Goal: Transaction & Acquisition: Purchase product/service

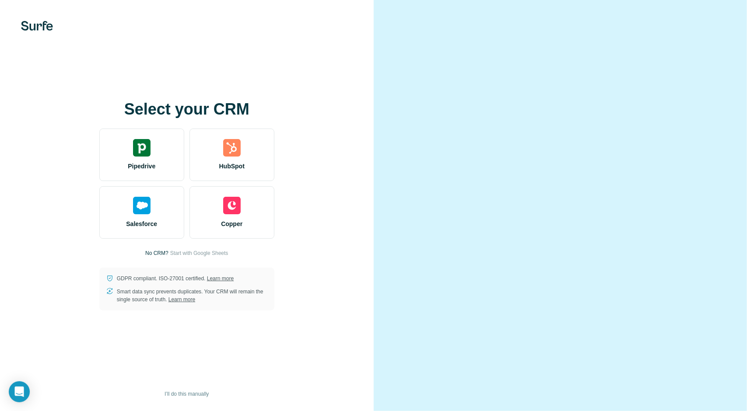
click at [529, 246] on video at bounding box center [560, 206] width 315 height 158
click at [528, 234] on video at bounding box center [560, 206] width 315 height 158
click at [415, 284] on video at bounding box center [560, 206] width 315 height 158
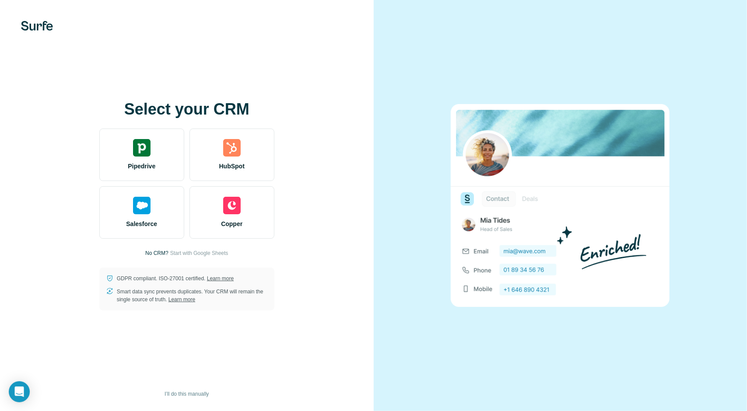
click at [482, 213] on img at bounding box center [560, 205] width 219 height 203
click at [145, 282] on p "GDPR compliant. ISO-27001 certified. Learn more" at bounding box center [175, 279] width 117 height 8
click at [440, 67] on div at bounding box center [561, 205] width 374 height 411
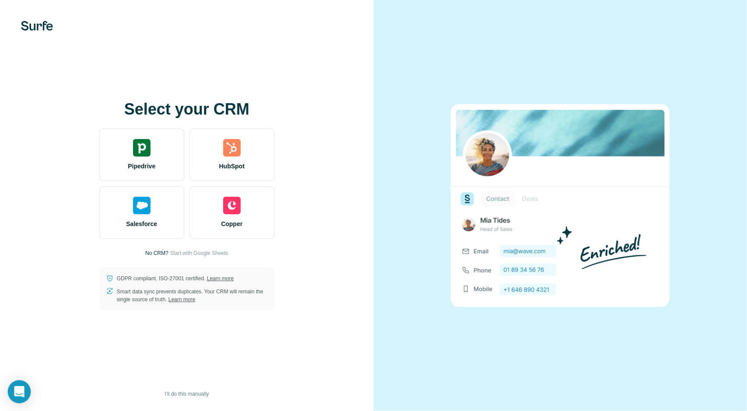
click at [23, 395] on icon "Open Intercom Messenger" at bounding box center [19, 391] width 11 height 11
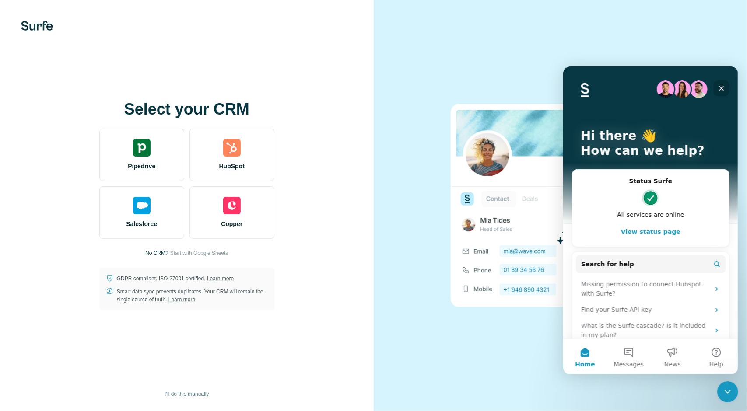
click at [722, 88] on icon "Close" at bounding box center [721, 88] width 5 height 5
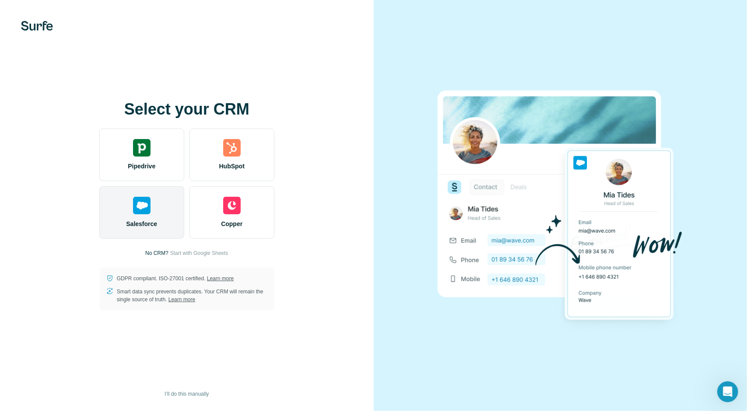
click at [147, 218] on div "Salesforce" at bounding box center [141, 212] width 85 height 53
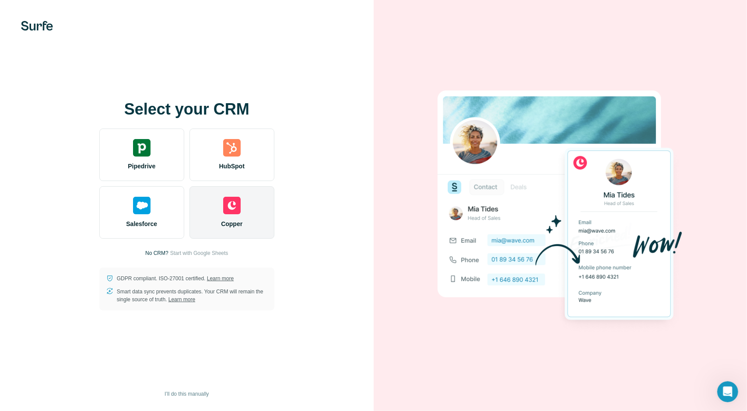
click at [230, 215] on div "Copper" at bounding box center [231, 212] width 85 height 53
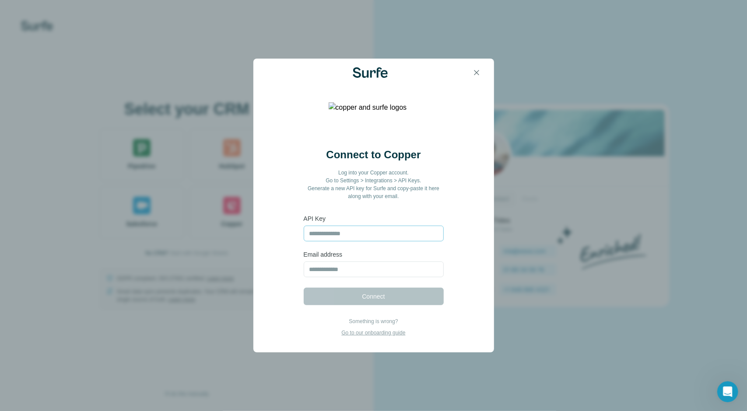
click at [392, 234] on input "text" at bounding box center [374, 234] width 140 height 16
click at [366, 273] on input "email" at bounding box center [374, 270] width 140 height 16
click at [382, 234] on input "text" at bounding box center [374, 234] width 140 height 16
click at [479, 73] on icon "button" at bounding box center [476, 72] width 9 height 9
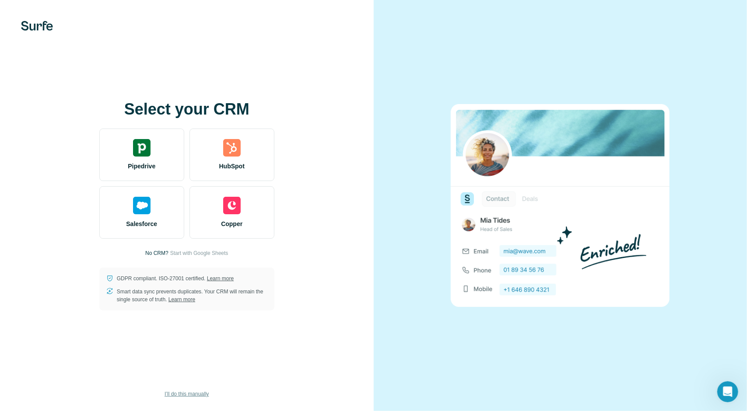
click at [175, 394] on span "I’ll do this manually" at bounding box center [187, 394] width 44 height 8
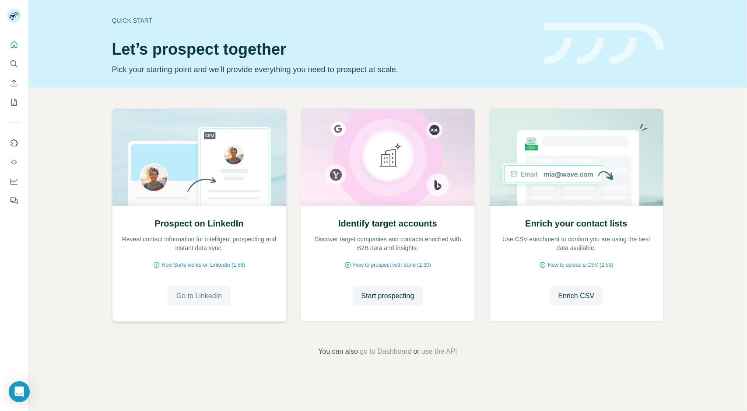
click at [200, 293] on span "Go to LinkedIn" at bounding box center [199, 296] width 46 height 11
click at [568, 296] on span "Enrich CSV" at bounding box center [576, 296] width 36 height 11
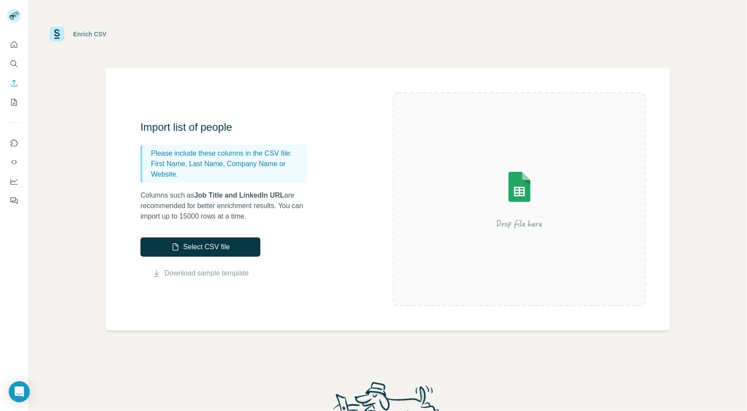
click at [213, 172] on p "First Name, Last Name, Company Name or Website." at bounding box center [227, 169] width 152 height 21
drag, startPoint x: 193, startPoint y: 216, endPoint x: 205, endPoint y: 218, distance: 11.5
click at [205, 218] on p "Columns such as Job Title and LinkedIn URL are recommended for better enrichmen…" at bounding box center [227, 206] width 175 height 32
click at [12, 62] on icon "Search" at bounding box center [14, 64] width 9 height 9
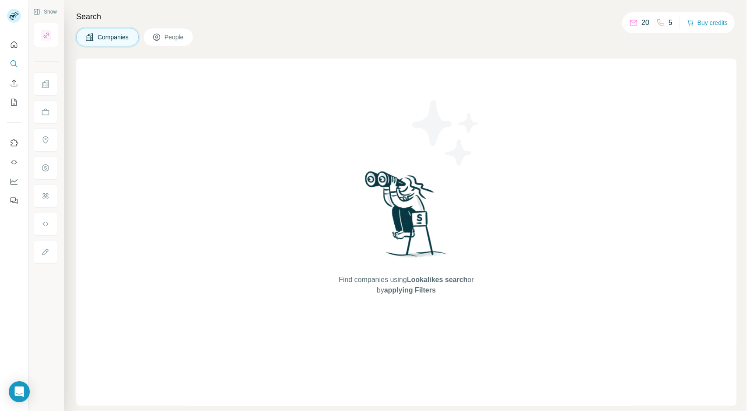
click at [112, 37] on span "Companies" at bounding box center [114, 37] width 32 height 9
click at [107, 37] on span "Companies" at bounding box center [114, 37] width 32 height 9
click at [172, 41] on span "People" at bounding box center [175, 37] width 20 height 9
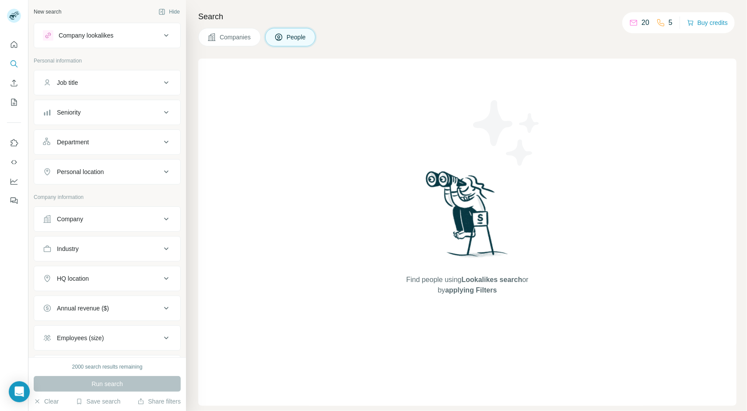
click at [162, 81] on icon at bounding box center [166, 82] width 11 height 11
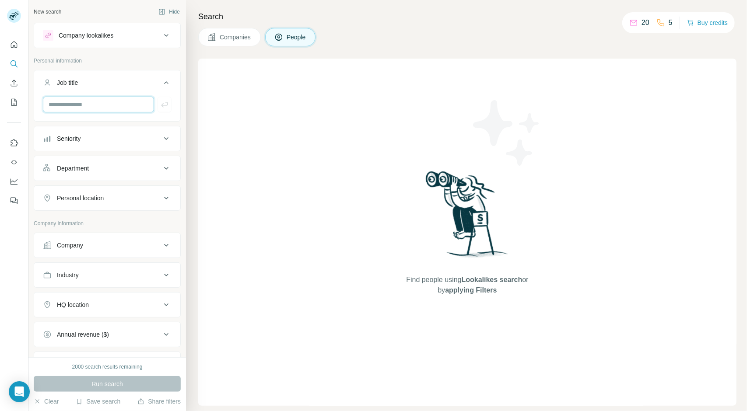
click at [88, 104] on input "text" at bounding box center [98, 105] width 111 height 16
type input "***"
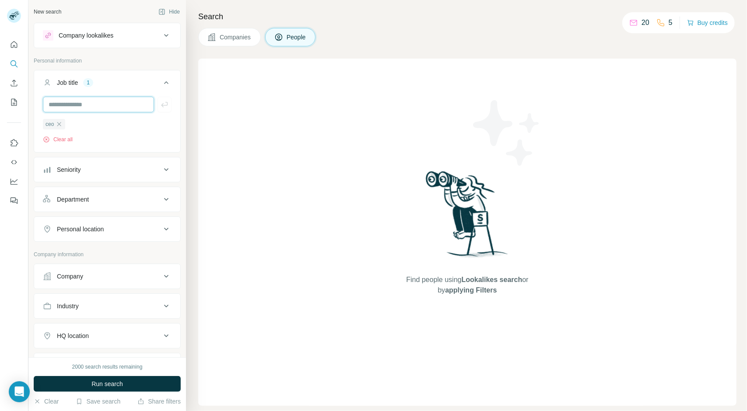
scroll to position [44, 0]
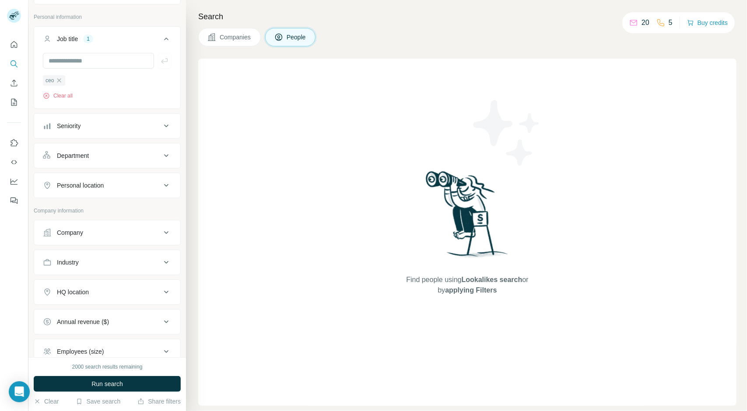
click at [164, 184] on icon at bounding box center [166, 185] width 4 height 3
click at [161, 183] on icon at bounding box center [166, 185] width 11 height 11
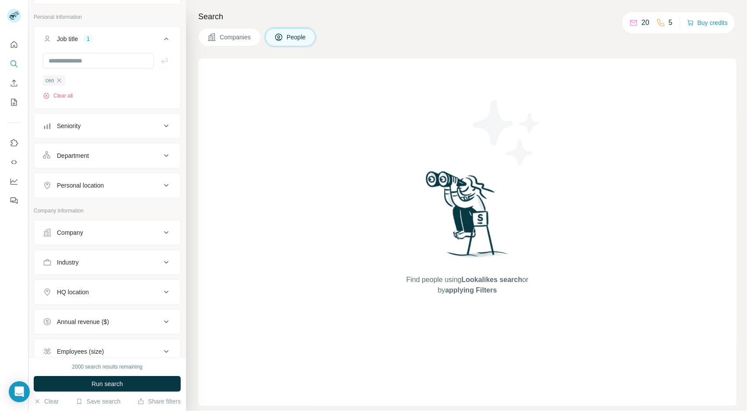
click at [161, 154] on icon at bounding box center [166, 156] width 11 height 11
click at [164, 126] on icon at bounding box center [166, 126] width 4 height 3
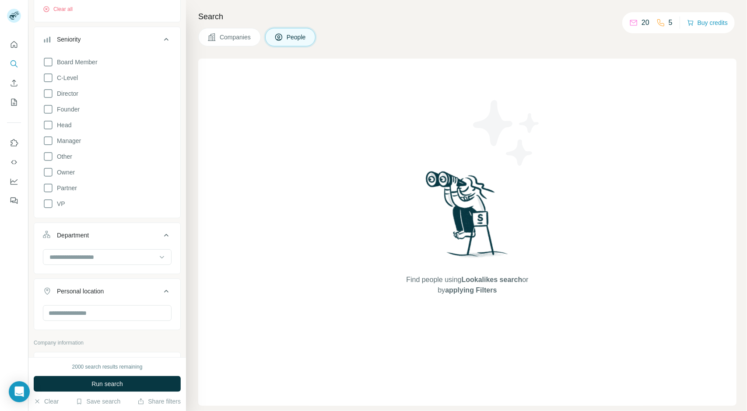
scroll to position [131, 0]
click at [49, 170] on icon at bounding box center [48, 171] width 11 height 11
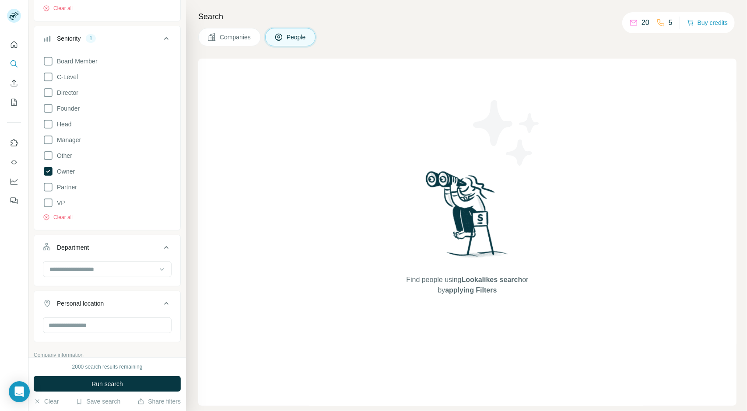
click at [260, 215] on div "Find people using Lookalikes search or by applying Filters" at bounding box center [467, 232] width 538 height 347
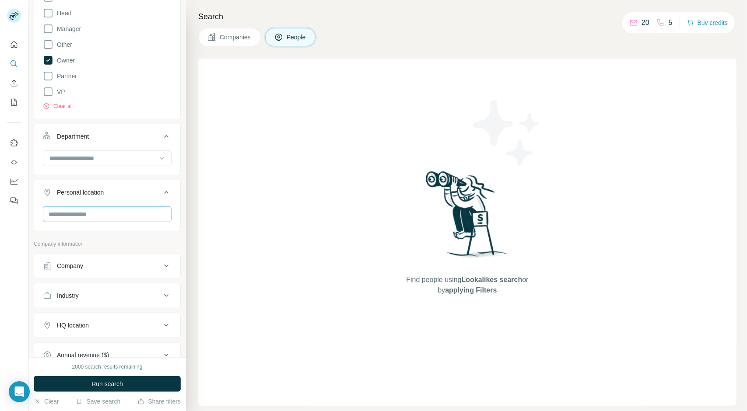
scroll to position [263, 0]
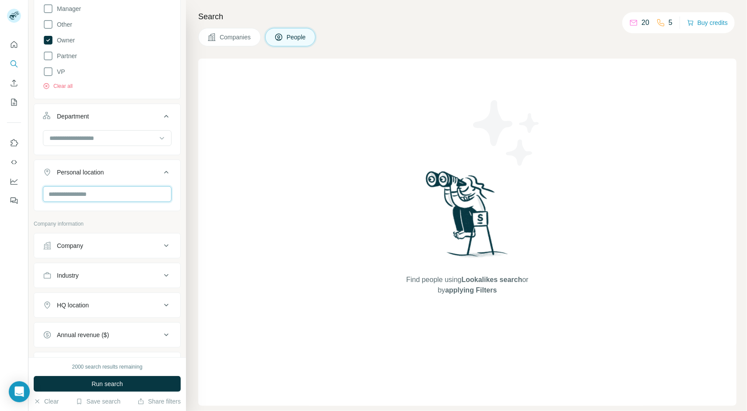
click at [114, 193] on input "text" at bounding box center [107, 194] width 129 height 16
type input "*"
type input "*****"
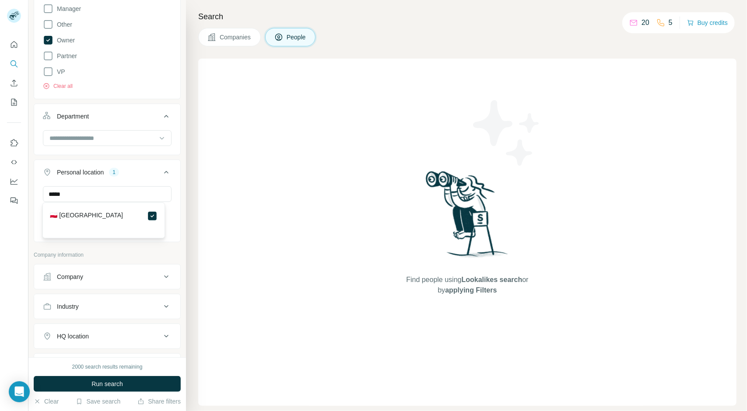
click at [291, 181] on div "Find people using Lookalikes search or by applying Filters" at bounding box center [467, 232] width 538 height 347
click at [160, 137] on icon at bounding box center [162, 138] width 4 height 3
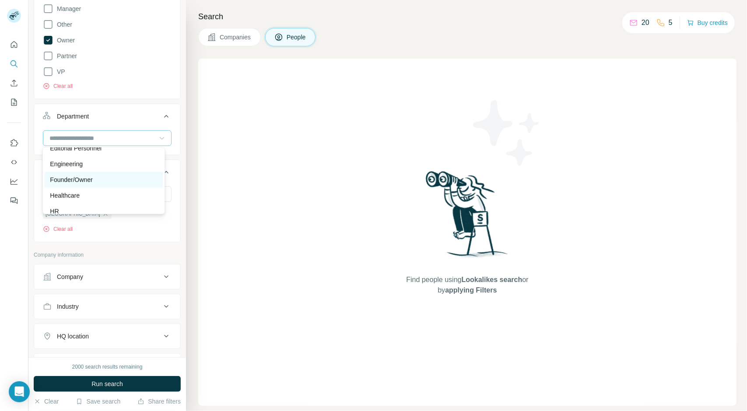
click at [109, 178] on div "Founder/Owner" at bounding box center [103, 179] width 107 height 9
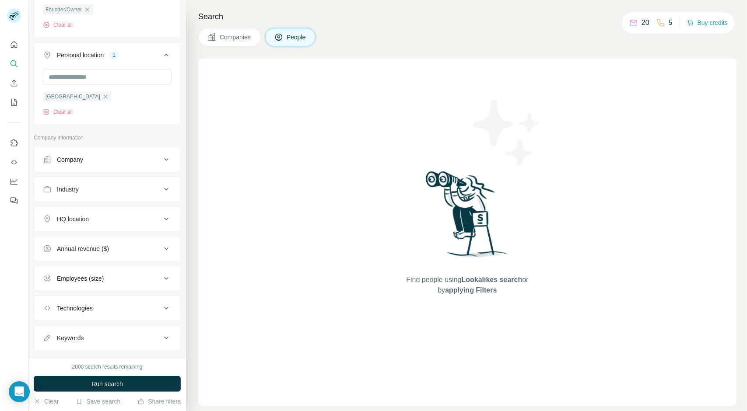
scroll to position [425, 0]
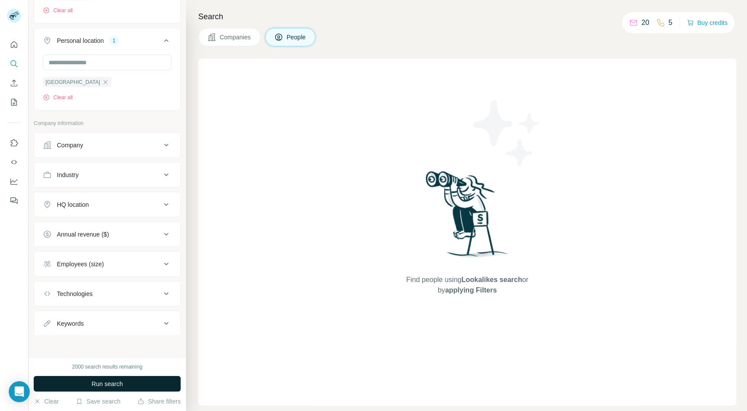
click at [102, 382] on span "Run search" at bounding box center [107, 384] width 32 height 9
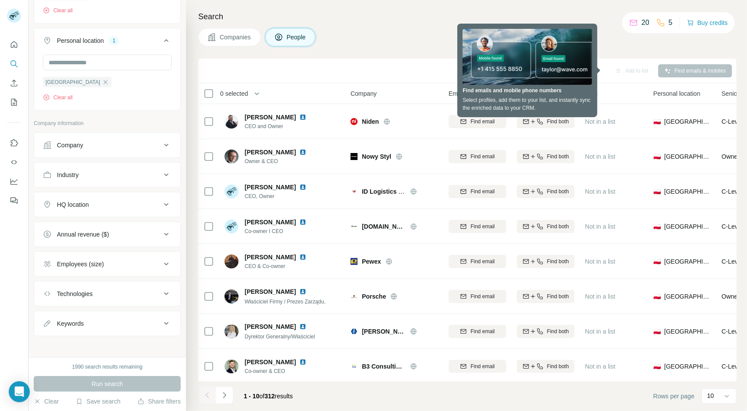
click at [425, 42] on div "Companies People" at bounding box center [467, 37] width 538 height 18
click at [702, 72] on div "Add to list Find emails & mobiles" at bounding box center [468, 70] width 530 height 15
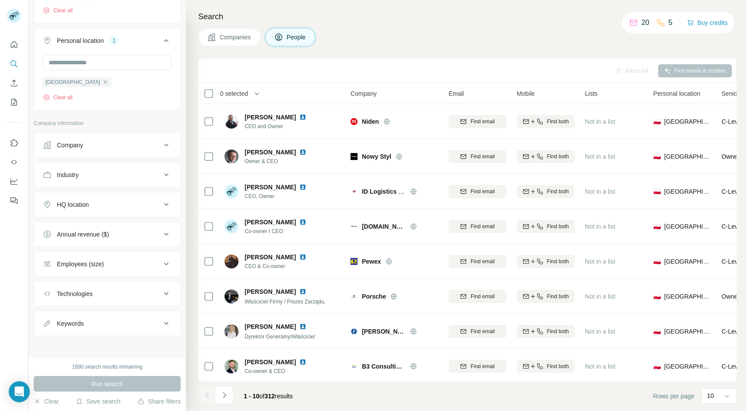
click at [694, 70] on div "Add to list Find emails & mobiles" at bounding box center [468, 70] width 530 height 15
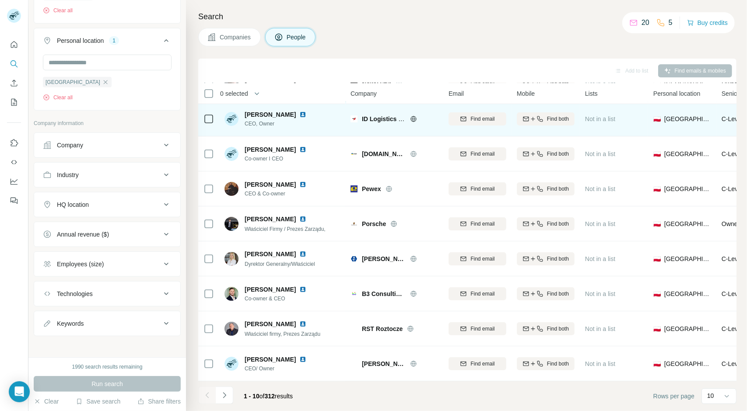
scroll to position [0, 0]
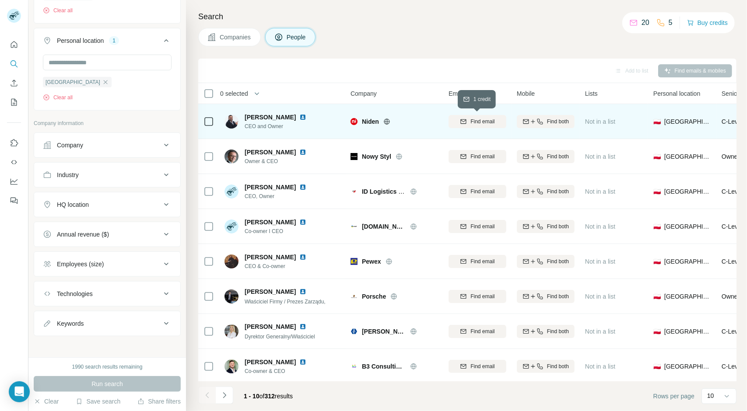
click at [481, 119] on span "Find email" at bounding box center [482, 122] width 24 height 8
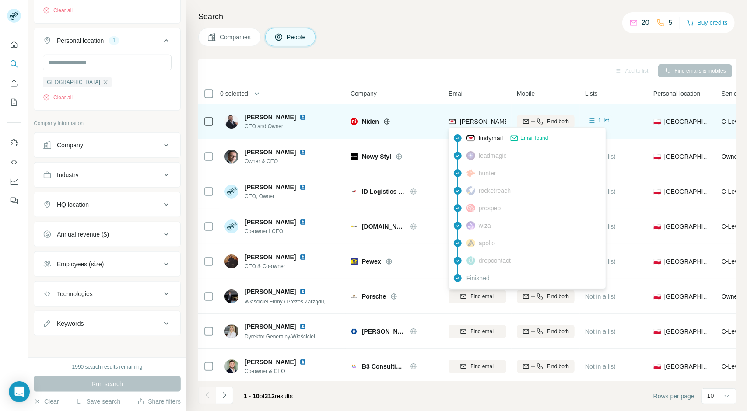
click at [493, 138] on span "findymail" at bounding box center [491, 138] width 24 height 9
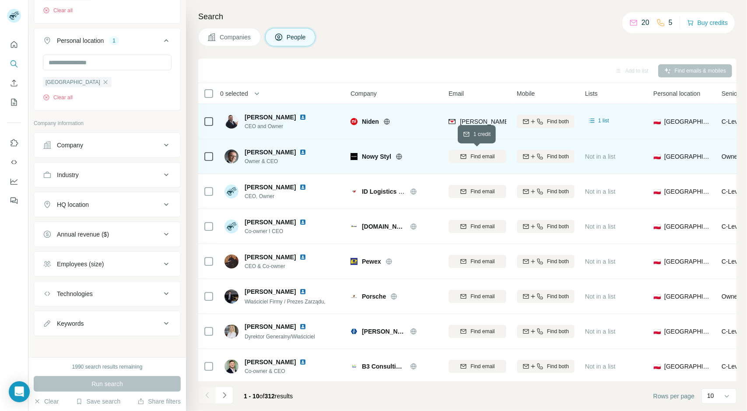
click at [481, 158] on span "Find email" at bounding box center [482, 157] width 24 height 8
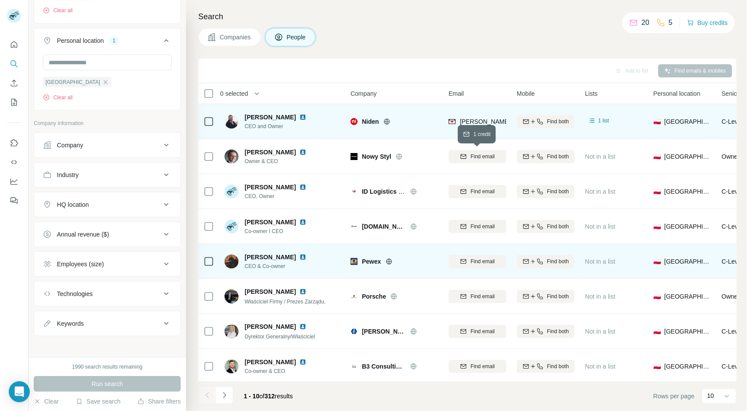
click at [480, 191] on span "Find email" at bounding box center [482, 192] width 24 height 8
click at [477, 225] on span "Find email" at bounding box center [482, 227] width 24 height 8
click at [477, 260] on span "Find email" at bounding box center [482, 262] width 24 height 8
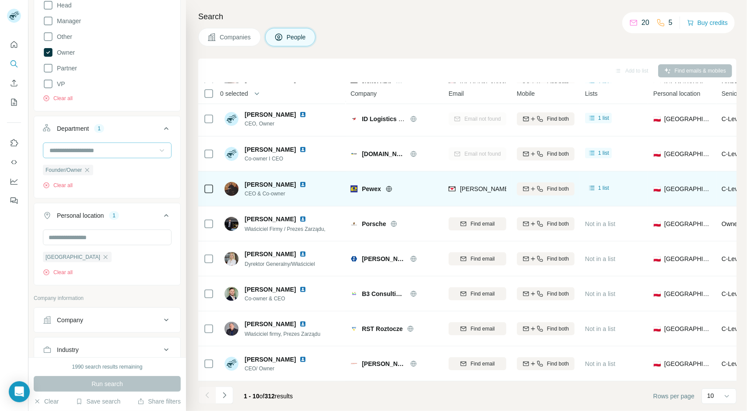
scroll to position [207, 0]
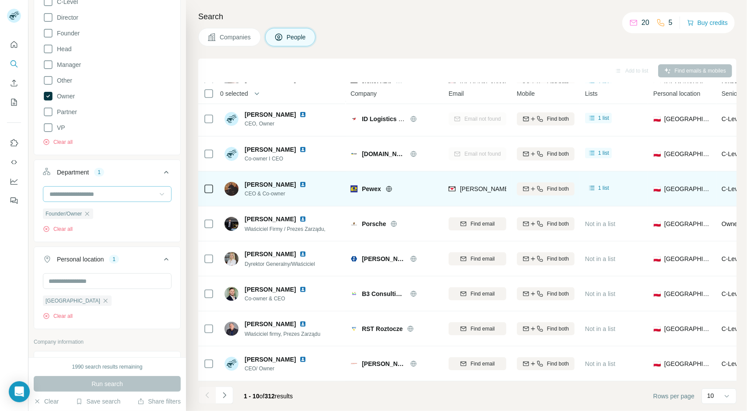
drag, startPoint x: 46, startPoint y: 96, endPoint x: 103, endPoint y: 102, distance: 57.2
click at [46, 97] on icon at bounding box center [48, 96] width 11 height 11
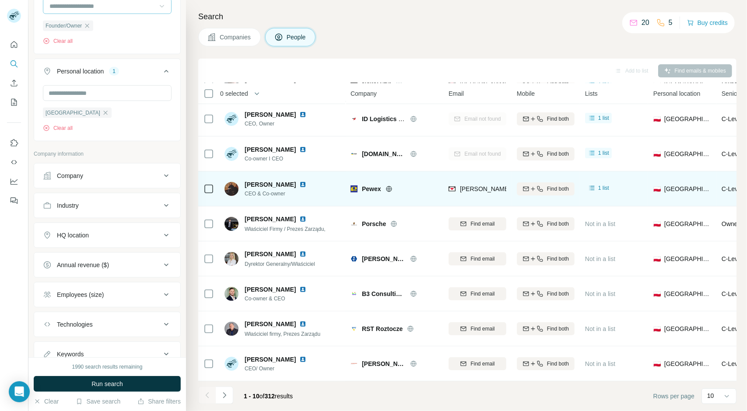
scroll to position [412, 0]
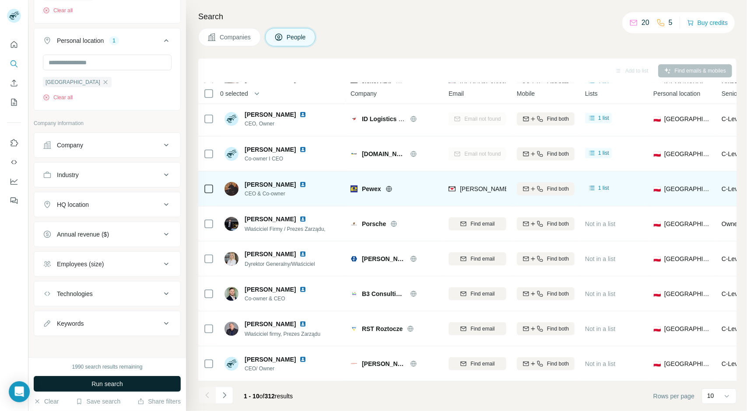
click at [107, 386] on span "Run search" at bounding box center [107, 384] width 32 height 9
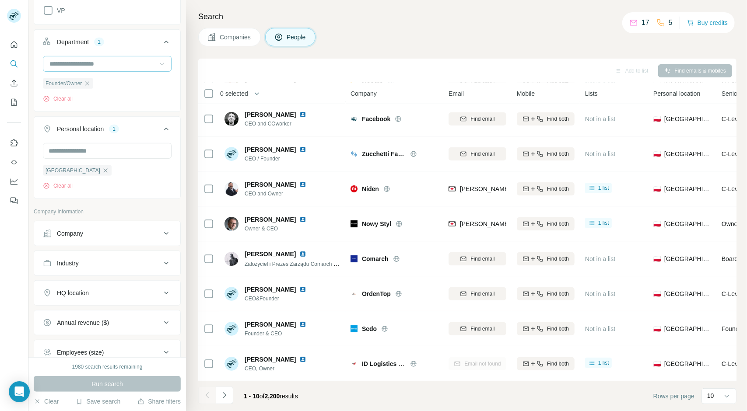
scroll to position [281, 0]
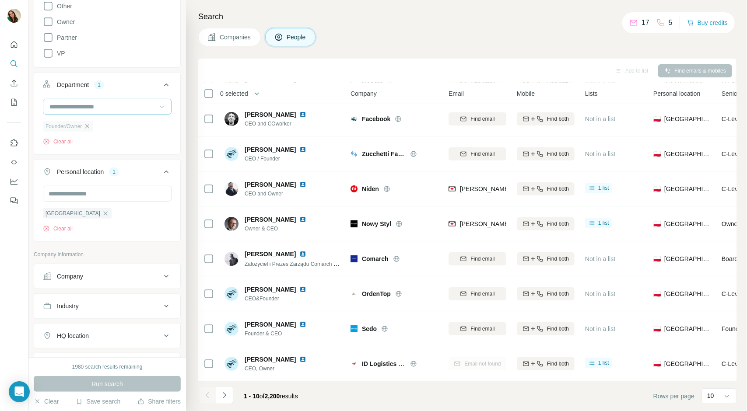
click at [90, 126] on icon "button" at bounding box center [87, 126] width 7 height 7
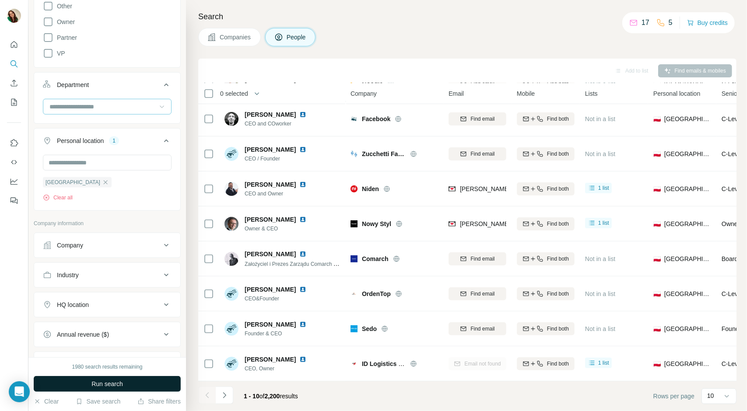
click at [116, 386] on span "Run search" at bounding box center [107, 384] width 32 height 9
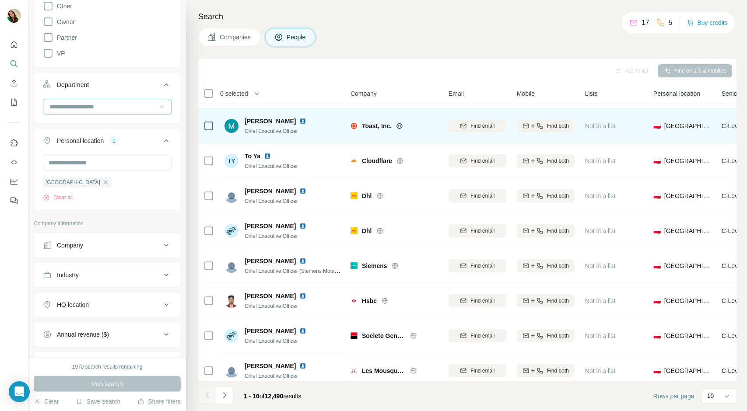
scroll to position [77, 0]
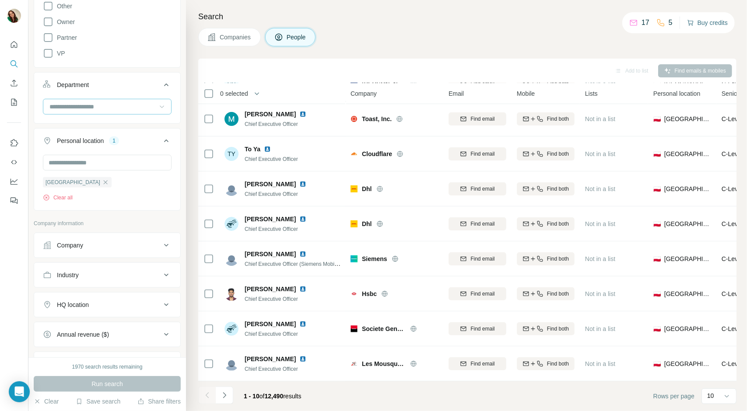
click at [705, 21] on button "Buy credits" at bounding box center [707, 23] width 41 height 12
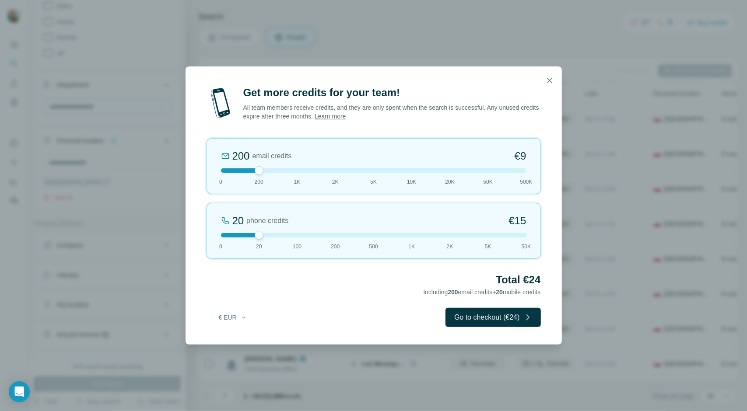
drag, startPoint x: 260, startPoint y: 172, endPoint x: 490, endPoint y: 171, distance: 229.8
click at [539, 172] on div "200 email credits €9 0 200 1K 2K 5K 10K 20K 50K 500K" at bounding box center [374, 166] width 334 height 56
click at [488, 170] on div at bounding box center [373, 170] width 305 height 4
click at [263, 170] on div at bounding box center [259, 170] width 9 height 9
click at [523, 169] on div at bounding box center [373, 170] width 305 height 4
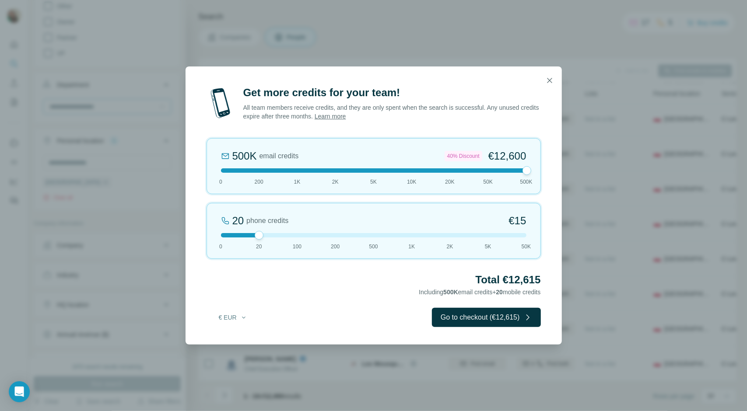
click at [551, 177] on div "Get more credits for your team! All team members receive credits, and they are …" at bounding box center [374, 215] width 376 height 259
click at [583, 38] on div "Get more credits for your team! All team members receive credits, and they are …" at bounding box center [373, 205] width 747 height 411
click at [462, 312] on button "Go to checkout (€12,615)" at bounding box center [486, 317] width 109 height 19
